Goal: Information Seeking & Learning: Learn about a topic

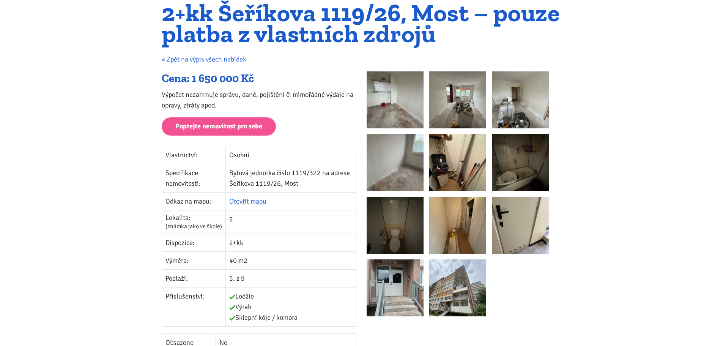
scroll to position [76, 0]
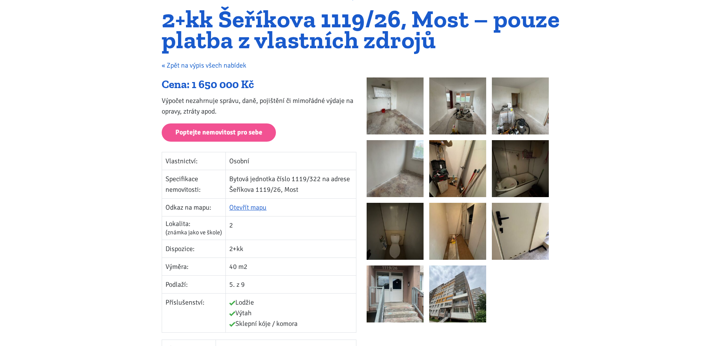
click at [200, 66] on link "« Zpět na výpis všech nabídek" at bounding box center [204, 65] width 85 height 8
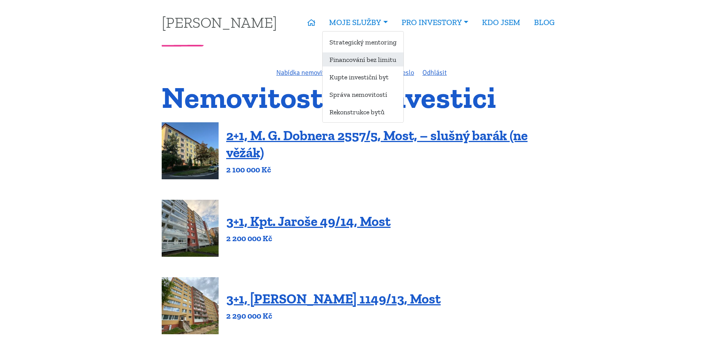
click at [372, 62] on link "Financování bez limitu" at bounding box center [363, 59] width 81 height 14
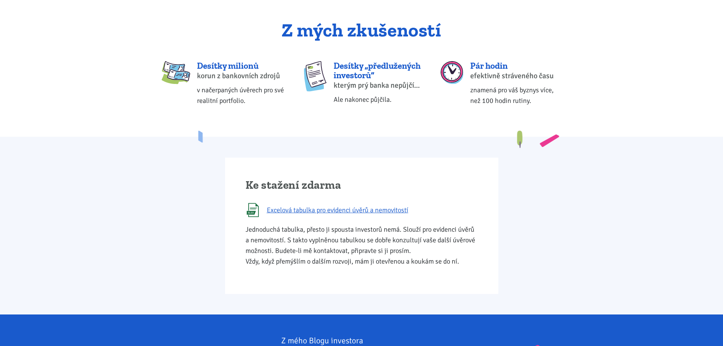
scroll to position [342, 0]
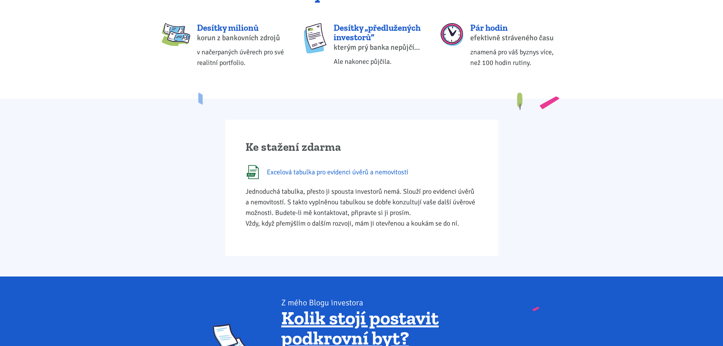
click at [345, 172] on span "Excelová tabulka pro evidenci úvěrů a nemovitostí" at bounding box center [338, 172] width 142 height 11
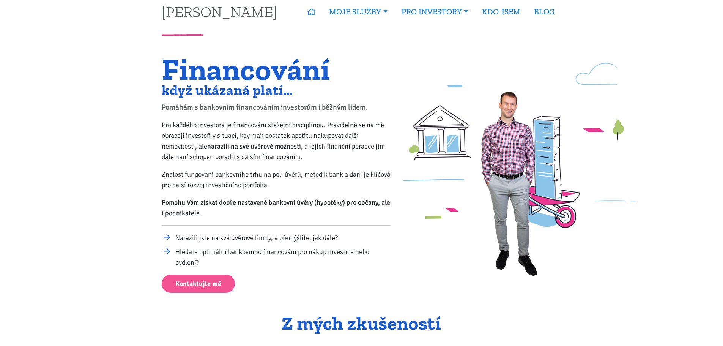
scroll to position [0, 0]
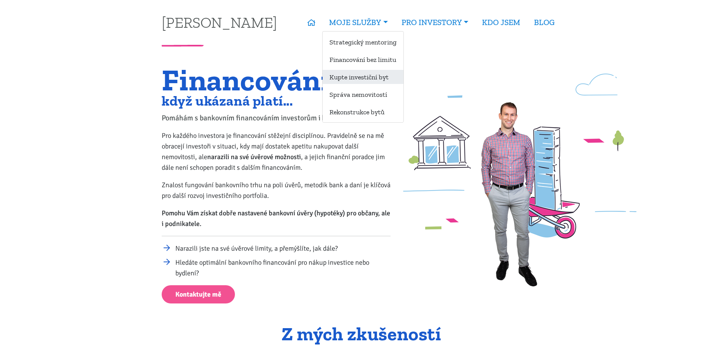
click at [354, 77] on link "Kupte investiční byt" at bounding box center [363, 77] width 81 height 14
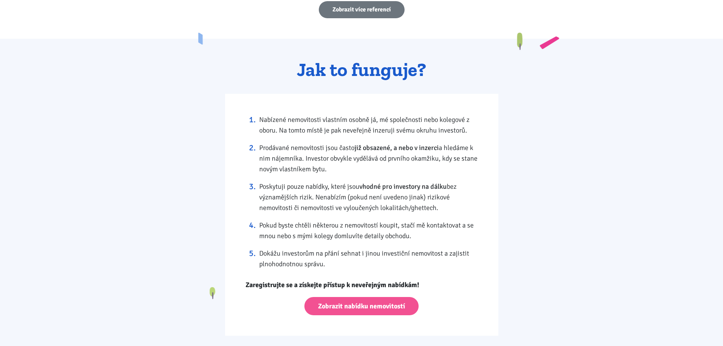
scroll to position [607, 0]
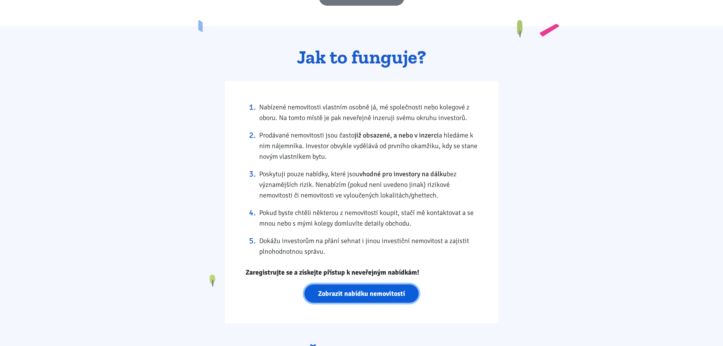
click at [380, 294] on link "Zobrazit nabídku nemovitostí" at bounding box center [361, 293] width 114 height 19
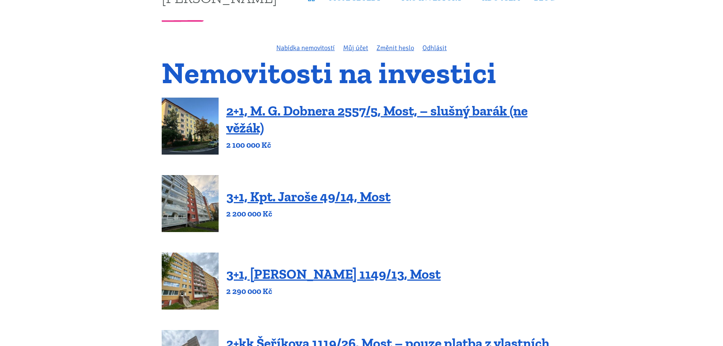
scroll to position [38, 0]
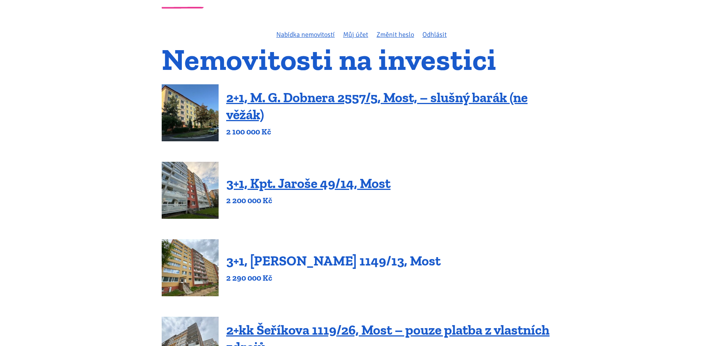
click at [315, 263] on link "3+1, [PERSON_NAME] 1149/13, Most" at bounding box center [333, 260] width 214 height 16
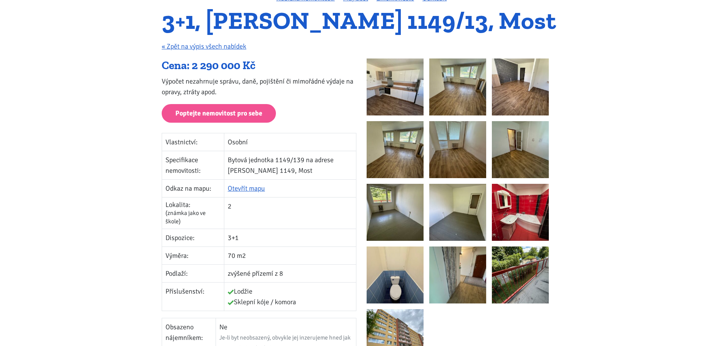
scroll to position [76, 0]
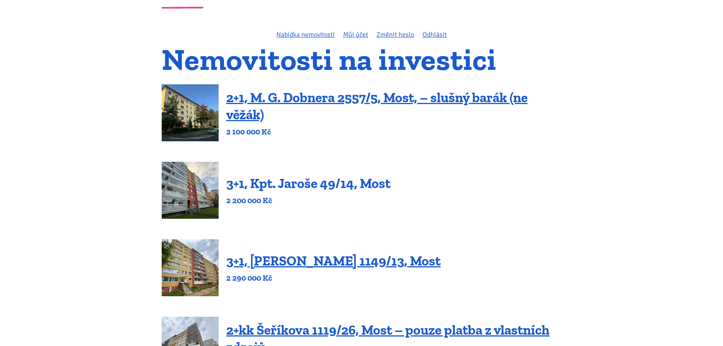
click at [274, 186] on link "3+1, Kpt. Jaroše 49/14, Most" at bounding box center [308, 183] width 164 height 16
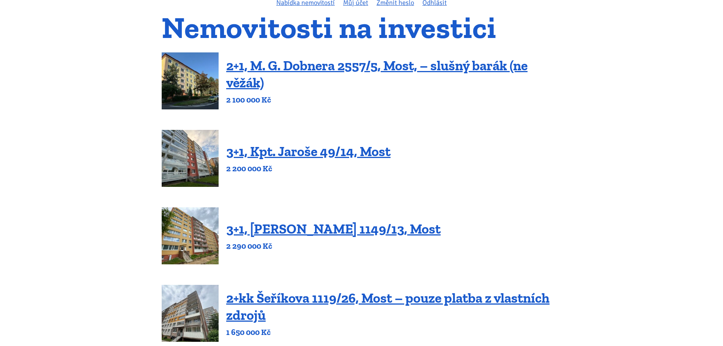
scroll to position [152, 0]
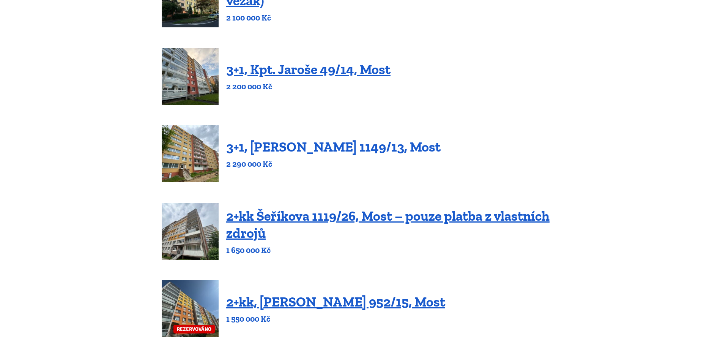
click at [278, 146] on link "3+1, Jaroslava Haška 1149/13, Most" at bounding box center [333, 147] width 214 height 16
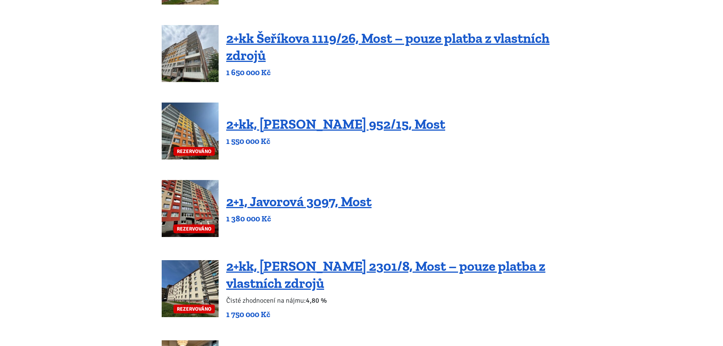
scroll to position [342, 0]
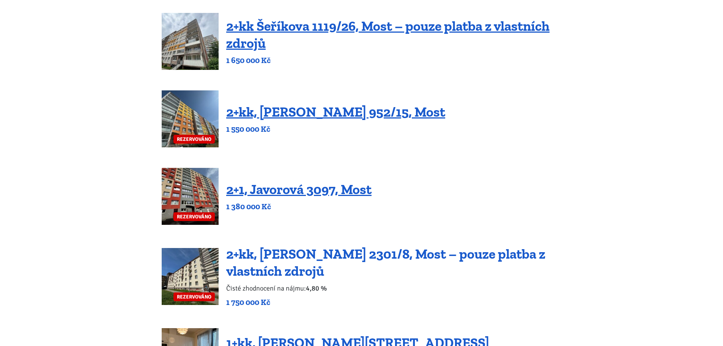
click at [294, 267] on link "2+kk, [PERSON_NAME] 2301/8, Most – pouze platba z vlastních zdrojů" at bounding box center [385, 262] width 319 height 33
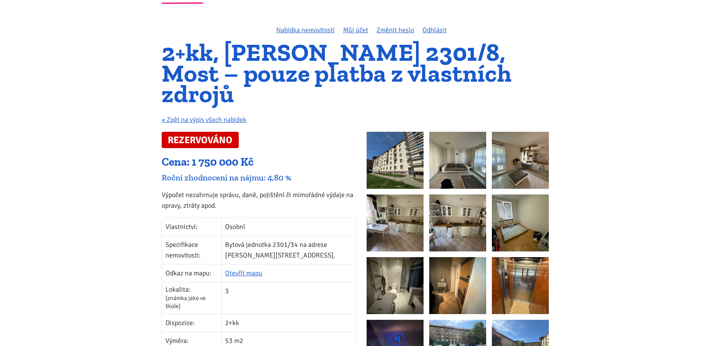
scroll to position [38, 0]
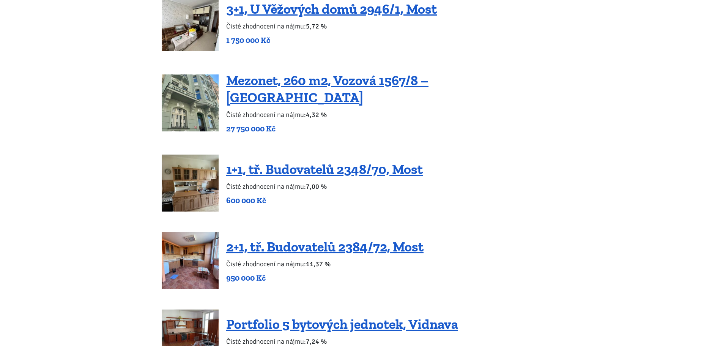
scroll to position [1366, 0]
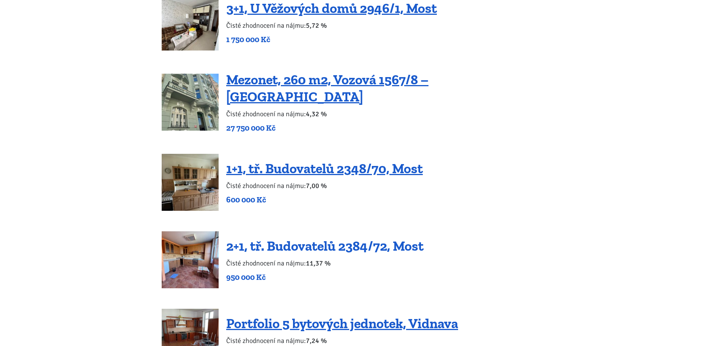
click at [277, 238] on link "2+1, tř. Budovatelů 2384/72, Most" at bounding box center [324, 246] width 197 height 16
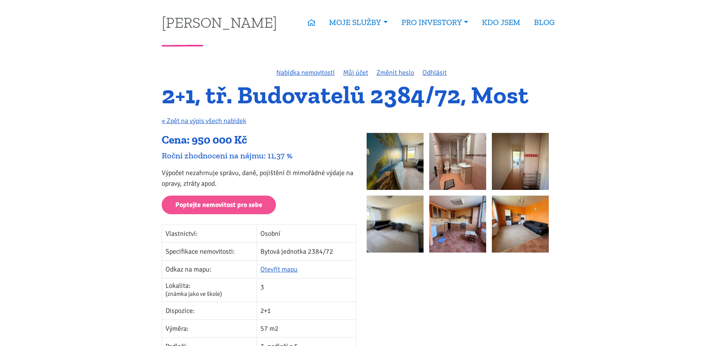
click at [395, 181] on img at bounding box center [395, 161] width 57 height 57
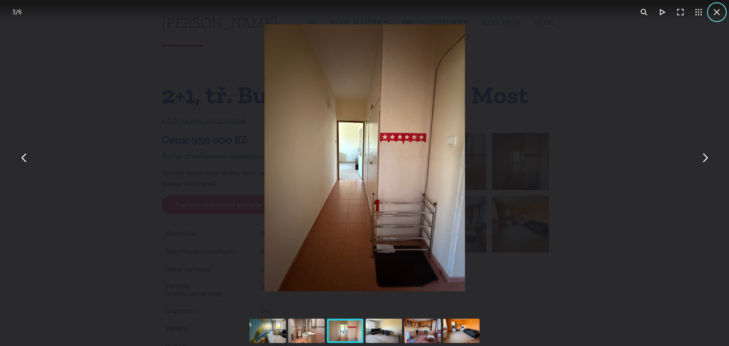
click at [716, 13] on button "You can close this modal content with the ESC key" at bounding box center [716, 12] width 18 height 18
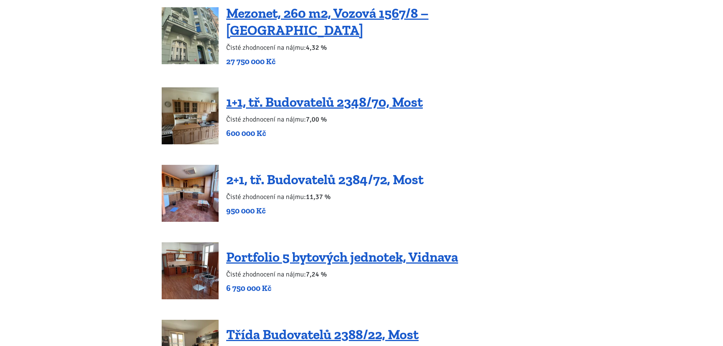
scroll to position [1480, 0]
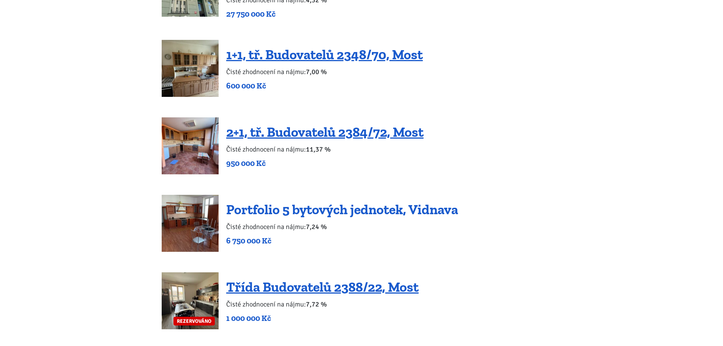
click at [297, 202] on link "Portfolio 5 bytových jednotek, Vidnava" at bounding box center [342, 209] width 232 height 16
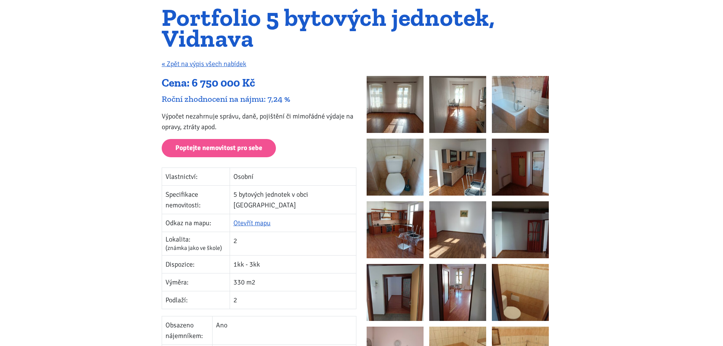
scroll to position [76, 0]
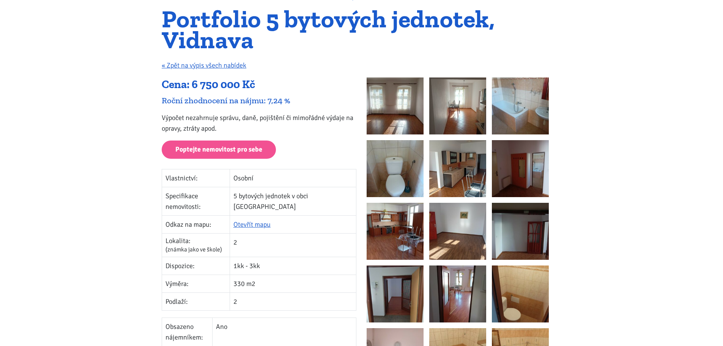
click at [395, 113] on img at bounding box center [395, 105] width 57 height 57
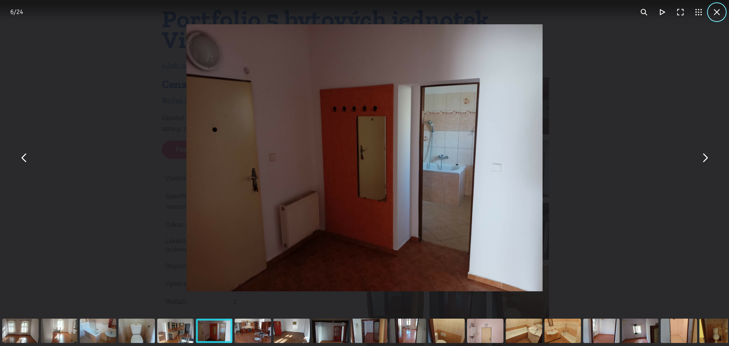
click at [716, 17] on button "You can close this modal content with the ESC key" at bounding box center [716, 12] width 18 height 18
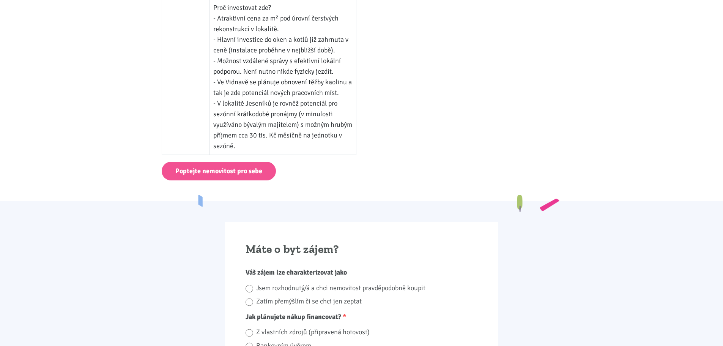
scroll to position [1025, 0]
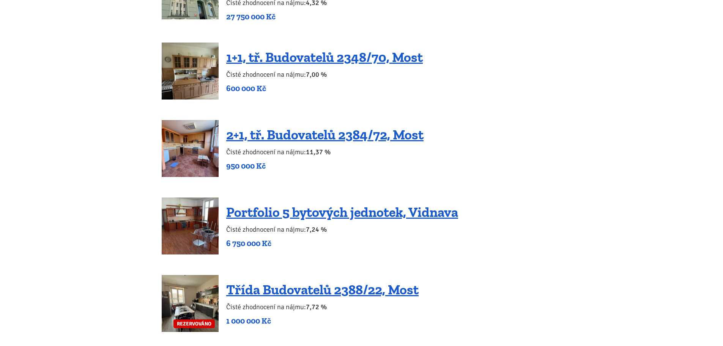
scroll to position [1480, 0]
